Goal: Find specific page/section: Find specific page/section

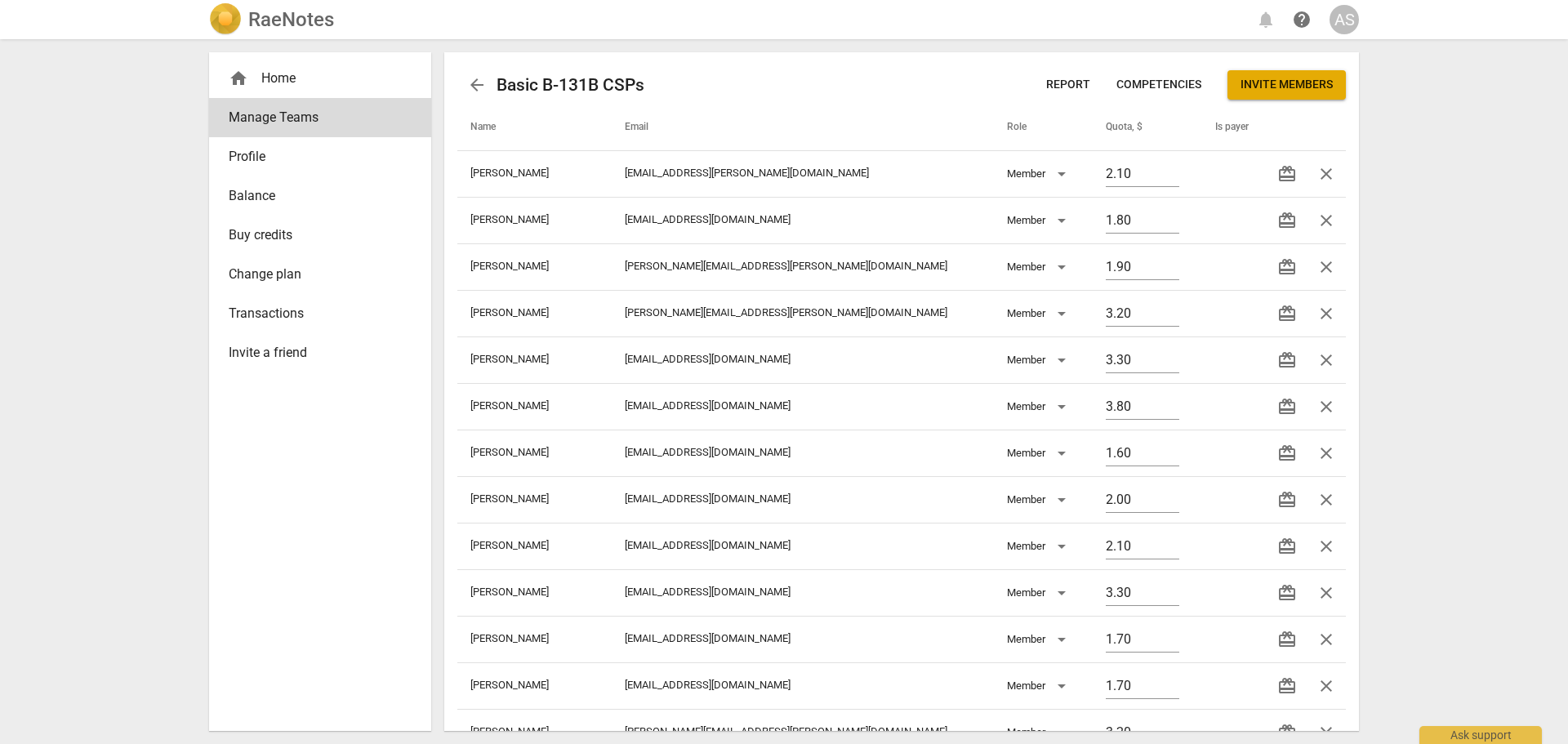
click at [296, 25] on h2 "RaeNotes" at bounding box center [291, 19] width 85 height 23
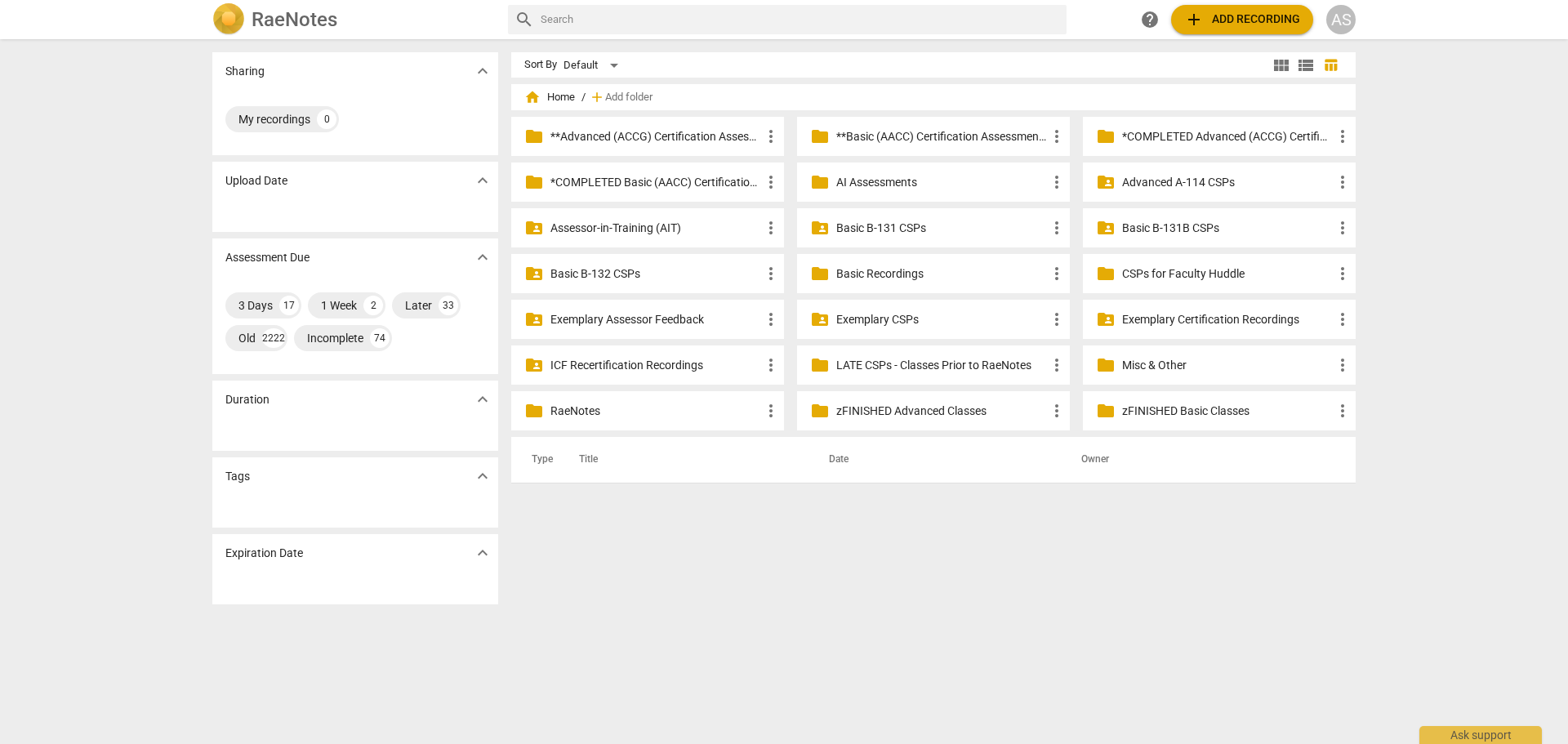
click at [1205, 223] on p "Basic B-131B CSPs" at bounding box center [1227, 227] width 211 height 17
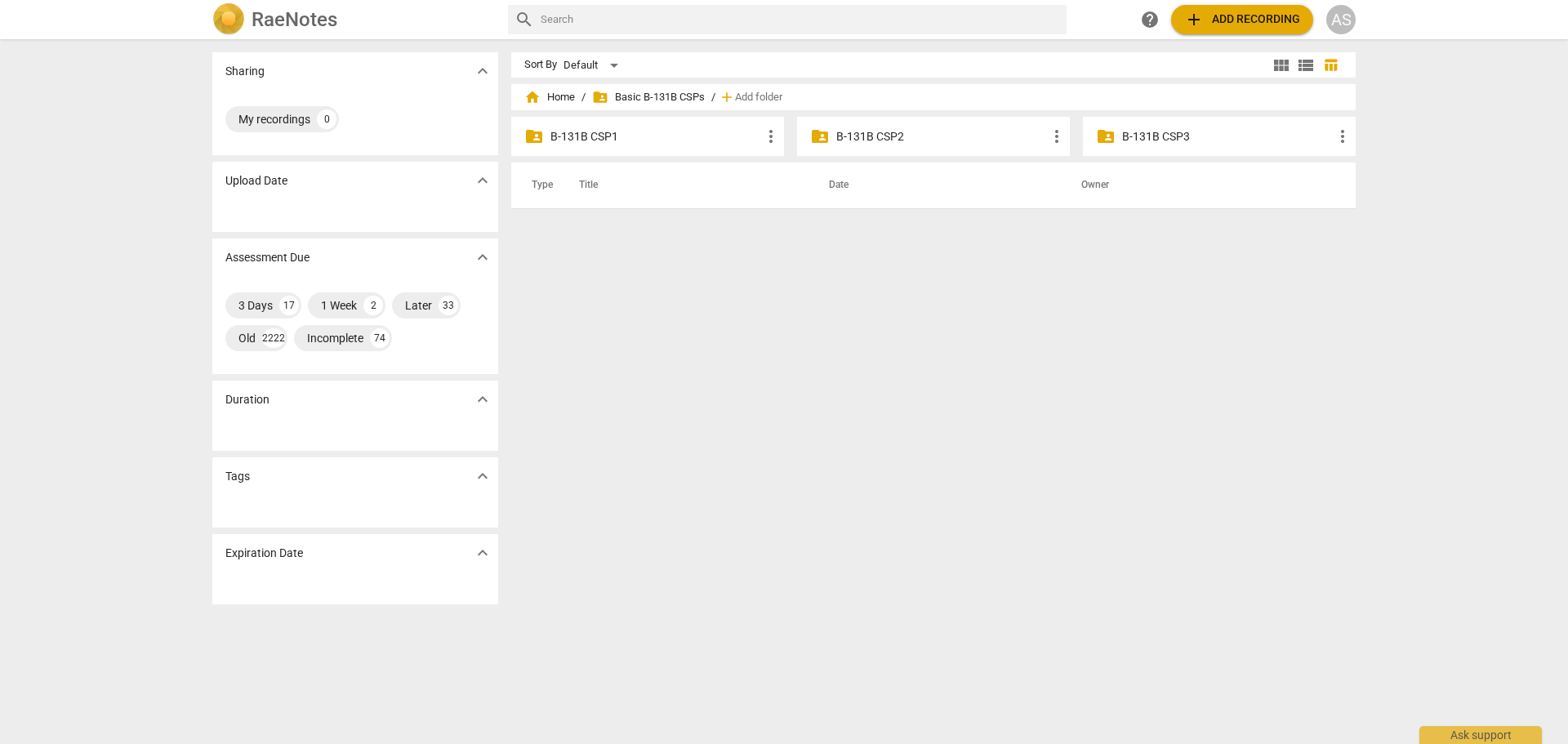
click at [939, 138] on p "B-131B CSP2" at bounding box center [942, 136] width 211 height 17
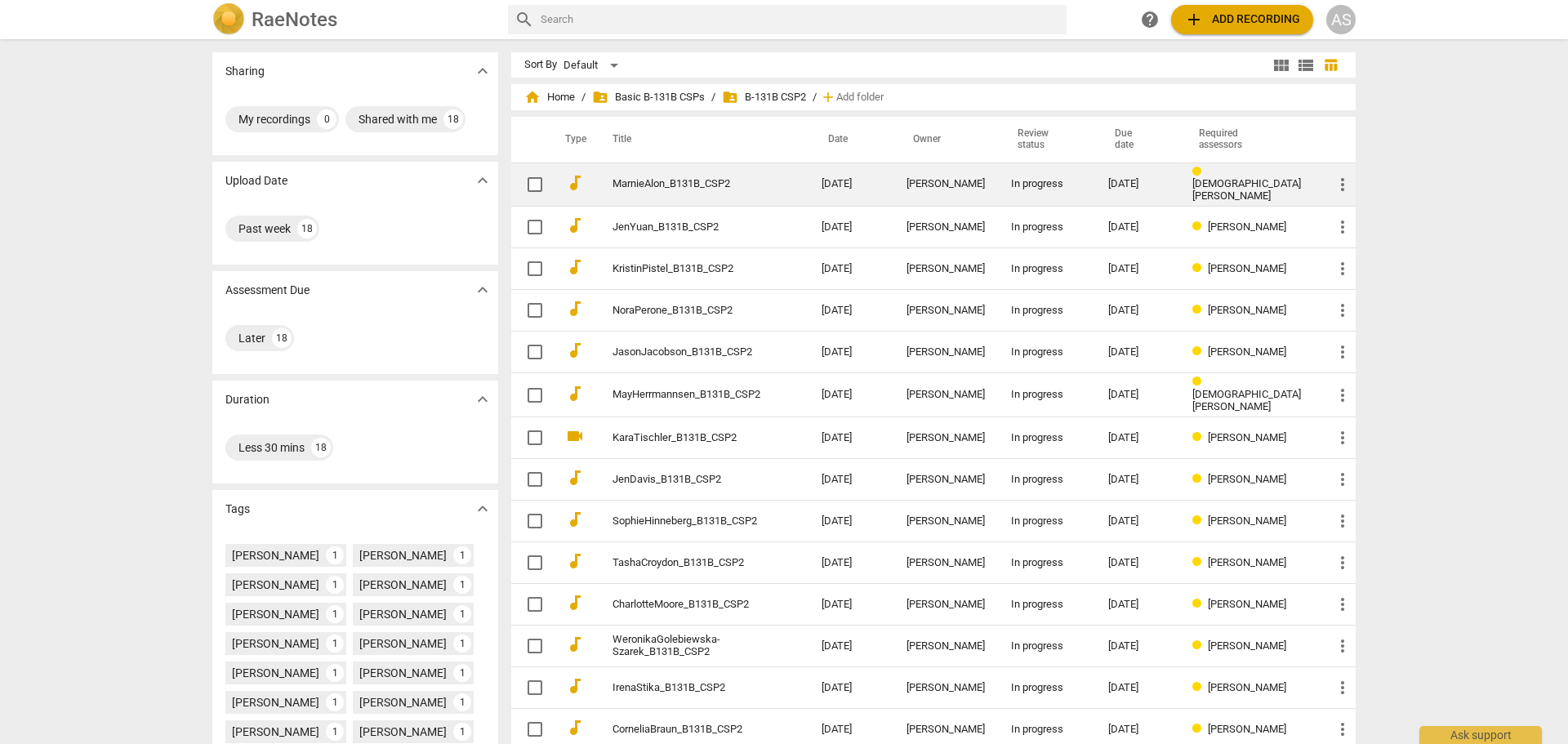
click at [884, 179] on td "[DATE]" at bounding box center [851, 185] width 84 height 44
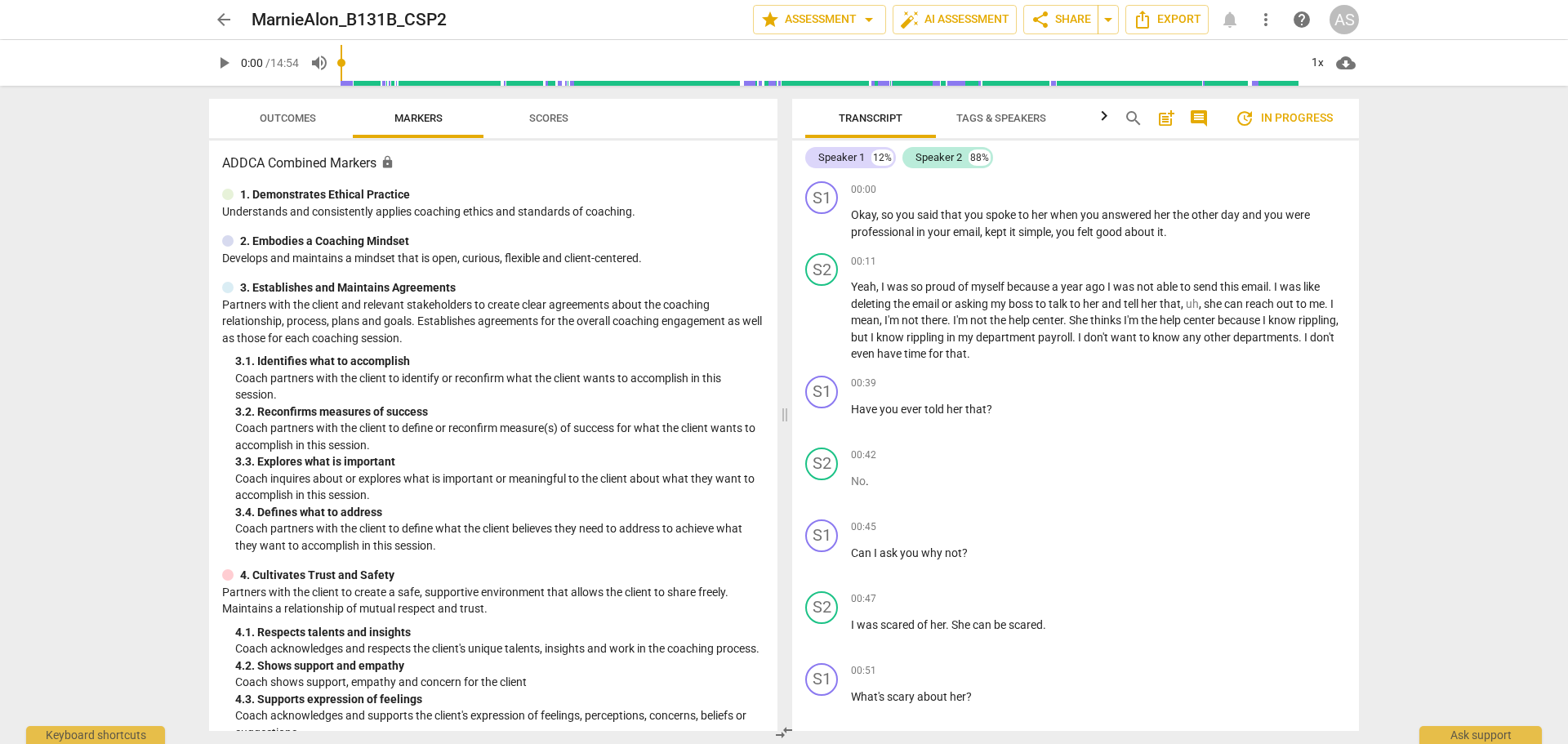
click at [1517, 206] on div "arrow_back MarnieAlon_B131B_CSP2 edit star Assessment arrow_drop_down auto_fix_…" at bounding box center [784, 372] width 1568 height 744
click at [222, 21] on span "arrow_back" at bounding box center [224, 20] width 20 height 20
